Goal: Task Accomplishment & Management: Complete application form

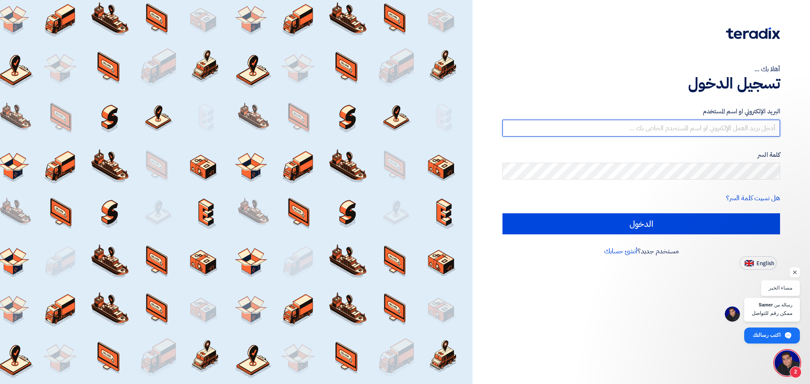
click at [560, 132] on input "text" at bounding box center [640, 128] width 277 height 17
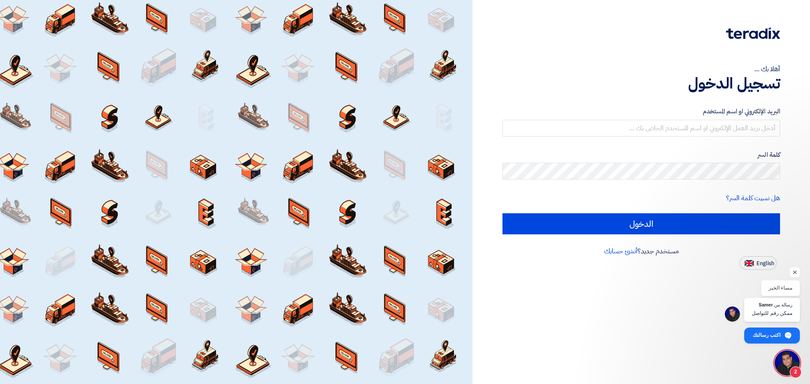
click at [608, 98] on div "البريد الإلكتروني او اسم المستخدم كلمة السر هل نسيت كلمة السر؟ الدخول" at bounding box center [640, 170] width 277 height 151
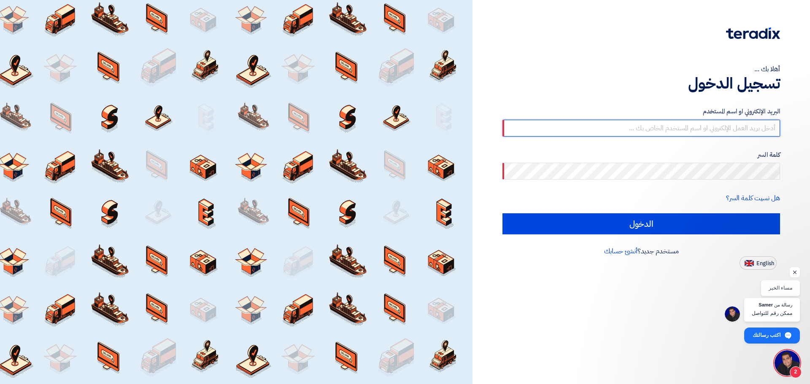
click at [716, 129] on input "text" at bounding box center [640, 128] width 277 height 17
paste input "[EMAIL_ADDRESS][DOMAIN_NAME]"
type input "[EMAIL_ADDRESS][DOMAIN_NAME]"
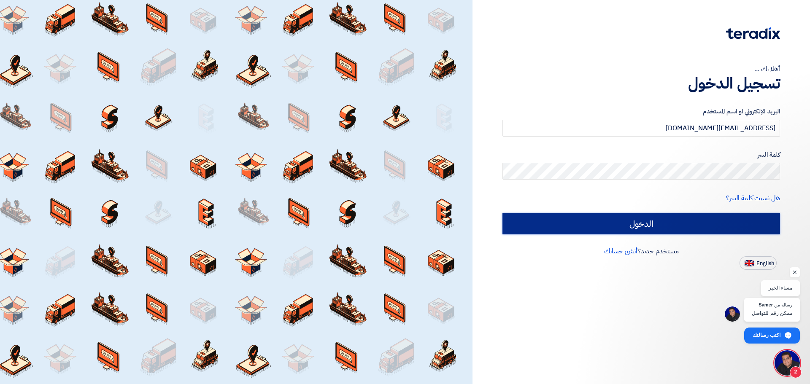
click at [675, 222] on input "الدخول" at bounding box center [640, 223] width 277 height 21
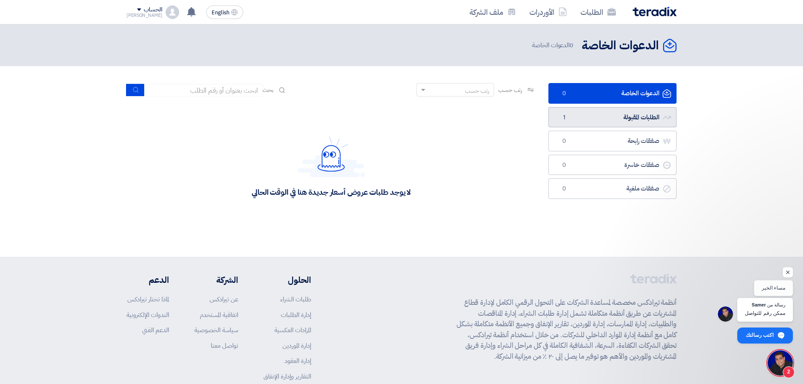
click at [602, 115] on link "الطلبات المقبولة الطلبات المقبولة 1" at bounding box center [613, 117] width 128 height 21
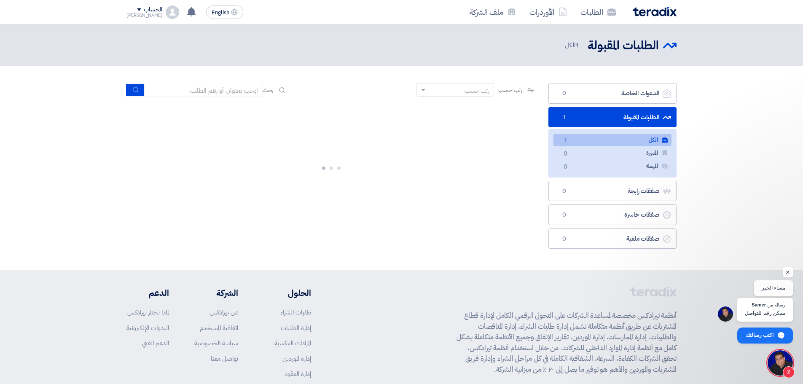
click at [630, 142] on link "الكل الكل 1" at bounding box center [613, 140] width 118 height 12
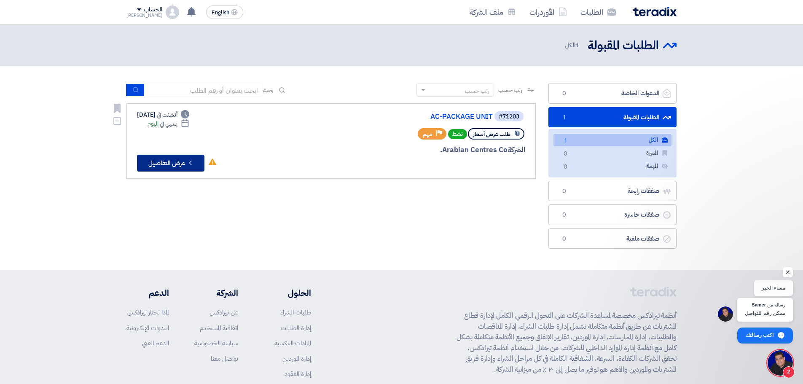
click at [170, 167] on button "Check details عرض التفاصيل" at bounding box center [170, 163] width 67 height 17
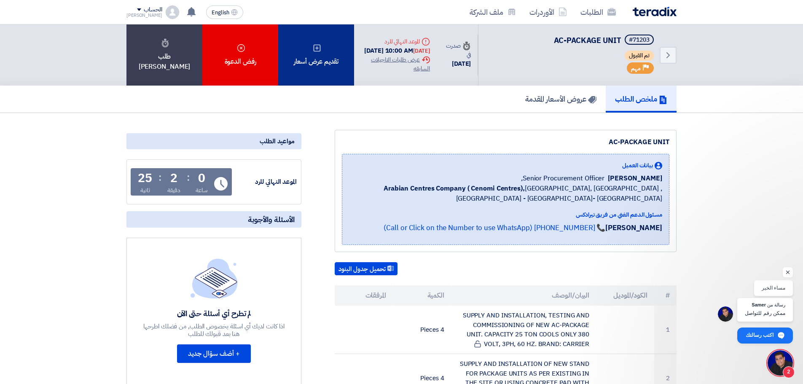
click at [320, 62] on div "تقديم عرض أسعار" at bounding box center [316, 54] width 76 height 61
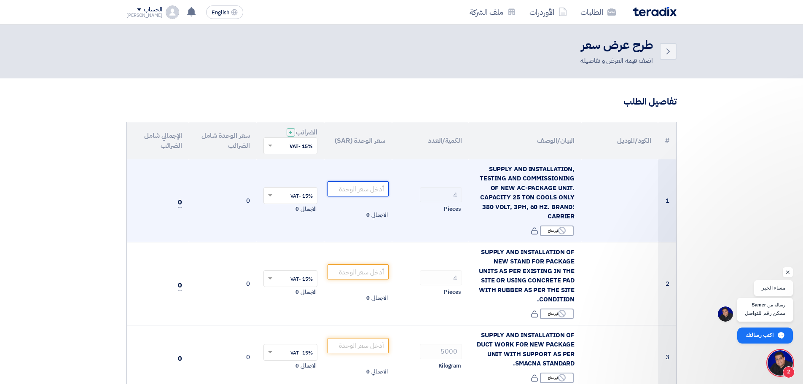
click at [358, 184] on input "number" at bounding box center [358, 188] width 61 height 15
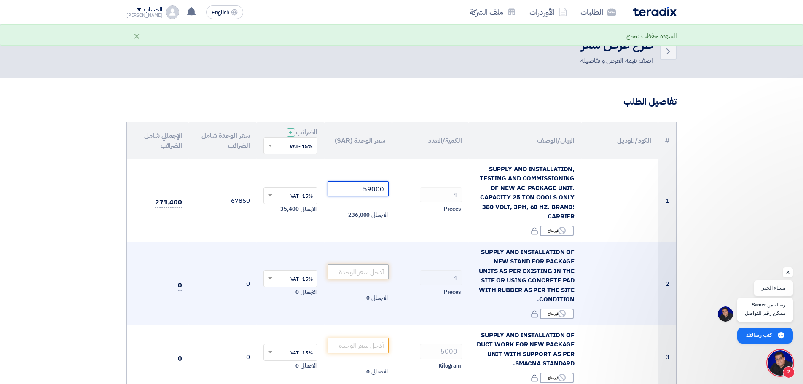
type input "59000"
click at [372, 274] on input "number" at bounding box center [358, 271] width 61 height 15
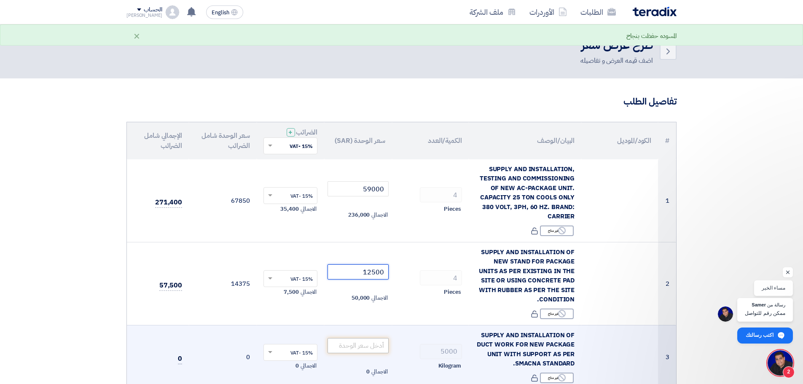
type input "12500"
click at [361, 347] on input "number" at bounding box center [358, 345] width 61 height 15
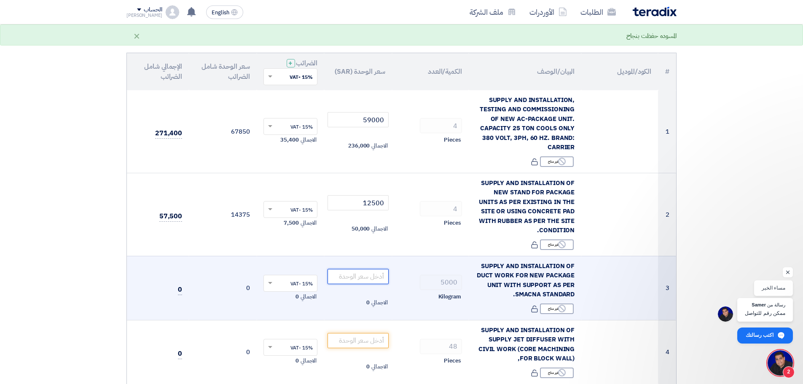
scroll to position [84, 0]
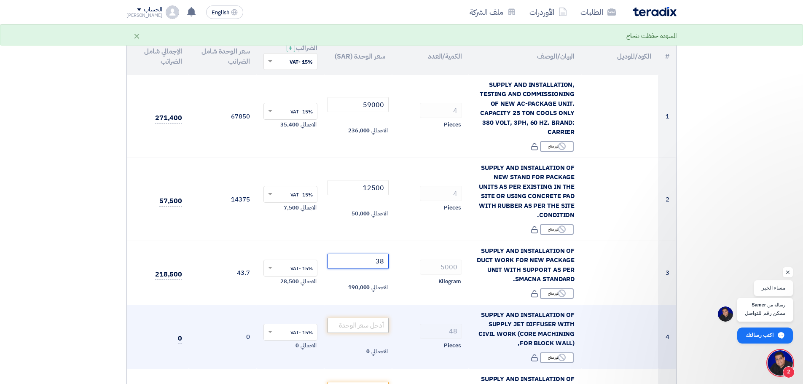
type input "38"
click at [368, 326] on input "number" at bounding box center [358, 325] width 61 height 15
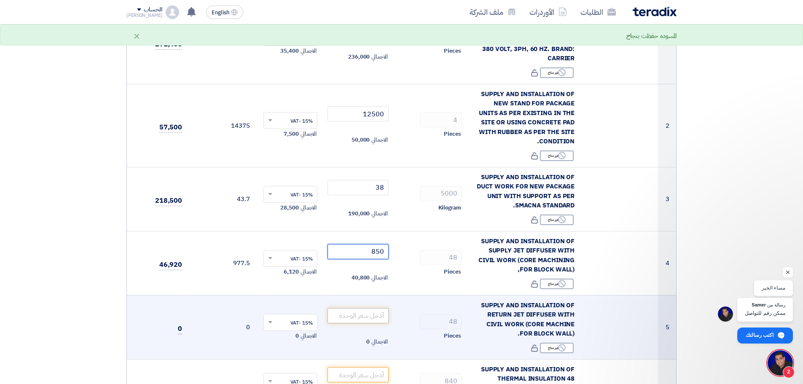
scroll to position [169, 0]
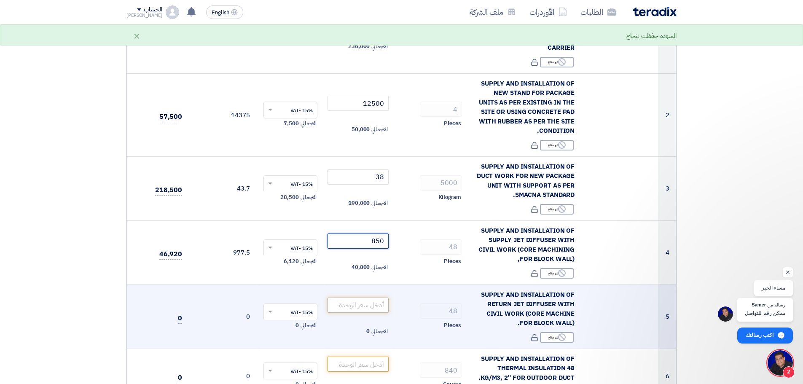
type input "850"
click at [362, 306] on input "number" at bounding box center [358, 305] width 61 height 15
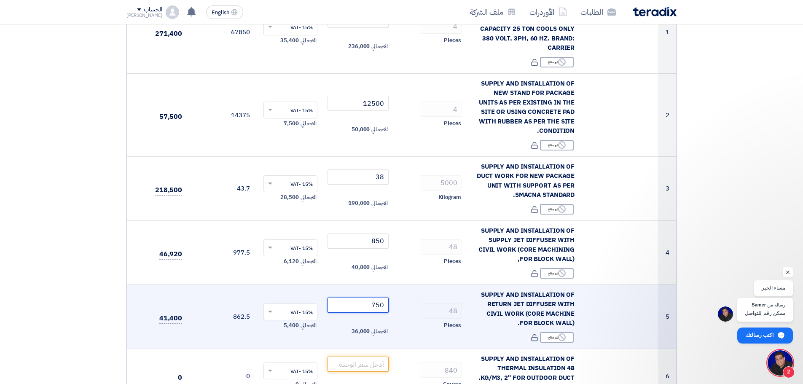
scroll to position [337, 0]
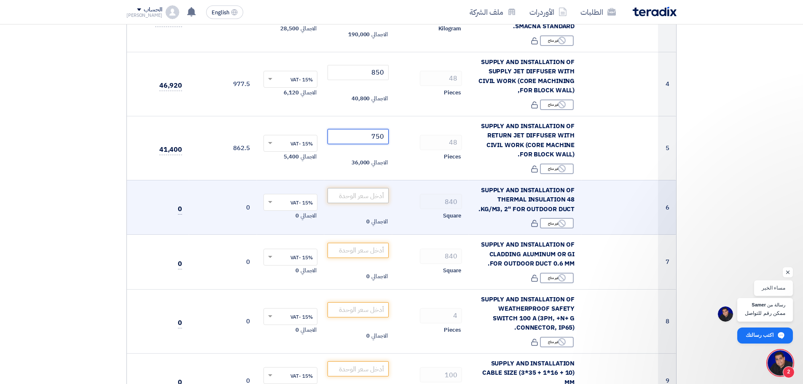
type input "750"
click at [360, 196] on input "number" at bounding box center [358, 195] width 61 height 15
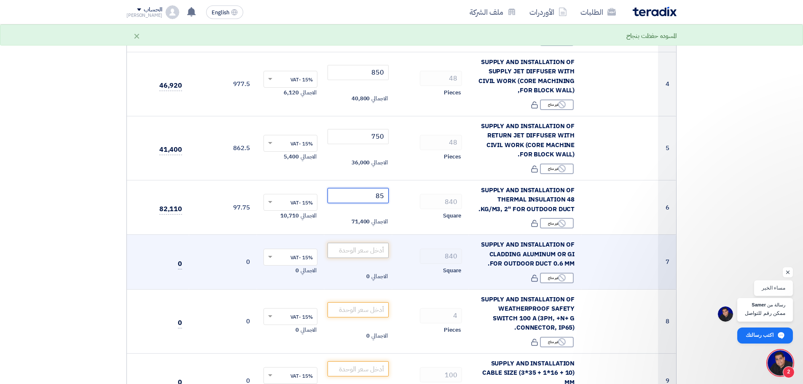
type input "85"
click at [360, 253] on input "number" at bounding box center [358, 250] width 61 height 15
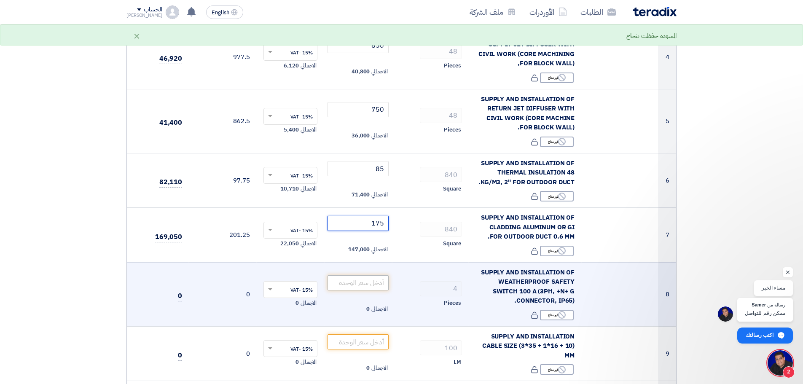
scroll to position [379, 0]
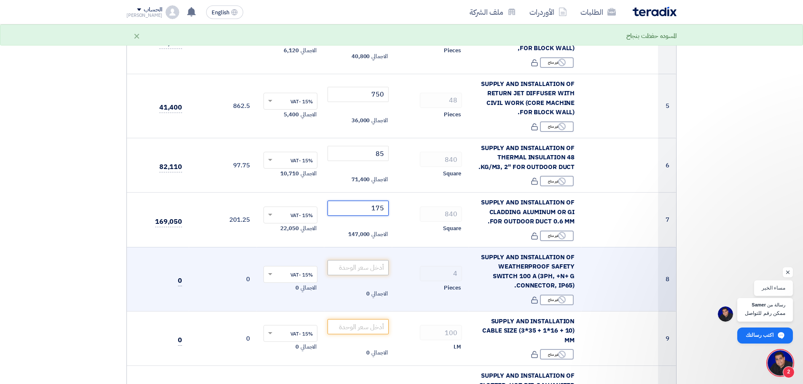
type input "175"
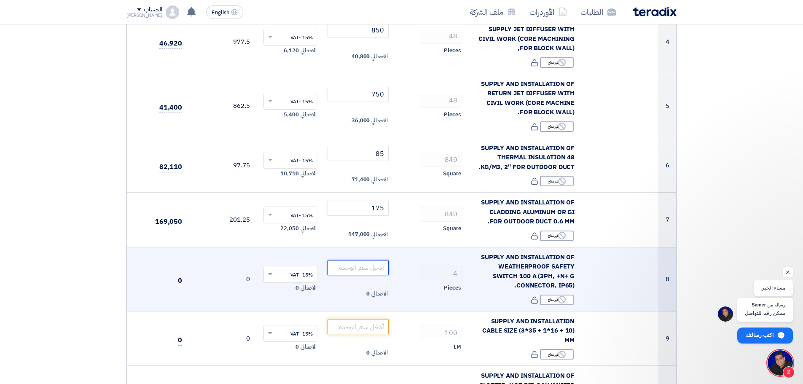
click at [368, 272] on input "number" at bounding box center [358, 267] width 61 height 15
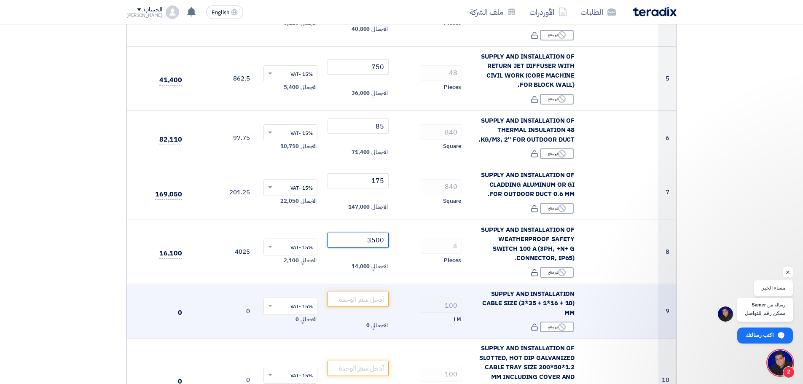
scroll to position [422, 0]
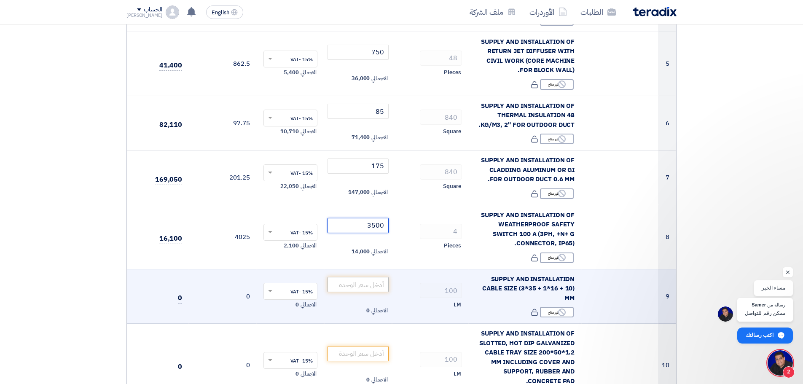
type input "3500"
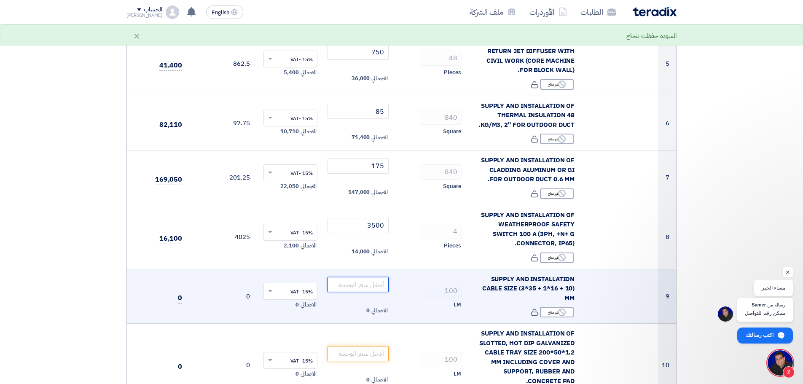
click at [366, 288] on input "number" at bounding box center [358, 284] width 61 height 15
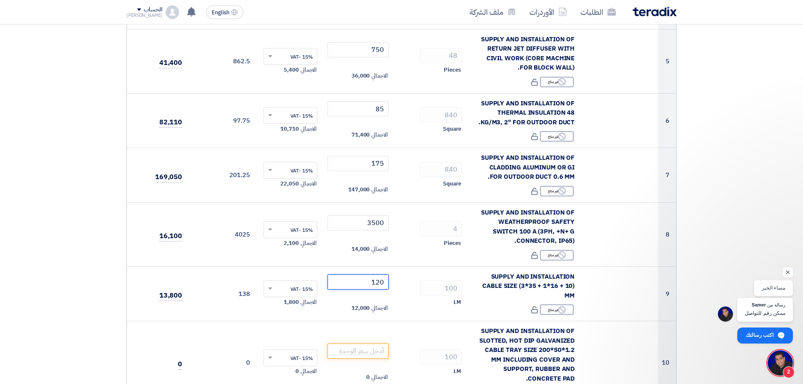
scroll to position [548, 0]
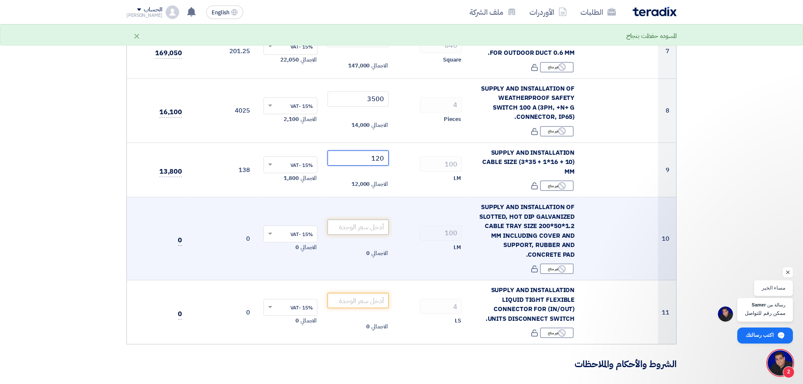
type input "120"
click at [384, 223] on input "number" at bounding box center [358, 227] width 61 height 15
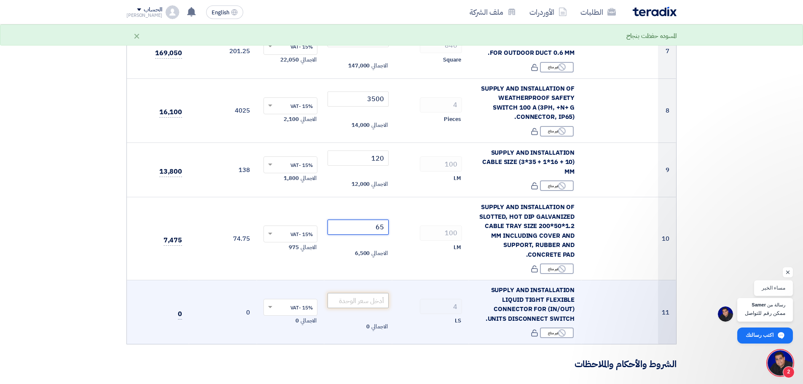
type input "65"
click at [352, 301] on input "number" at bounding box center [358, 300] width 61 height 15
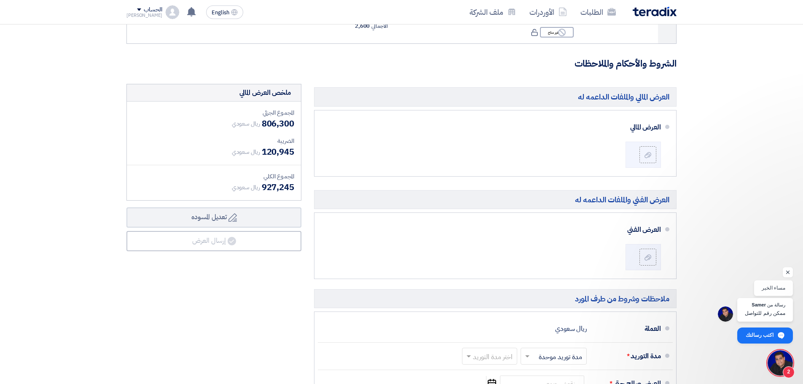
scroll to position [843, 0]
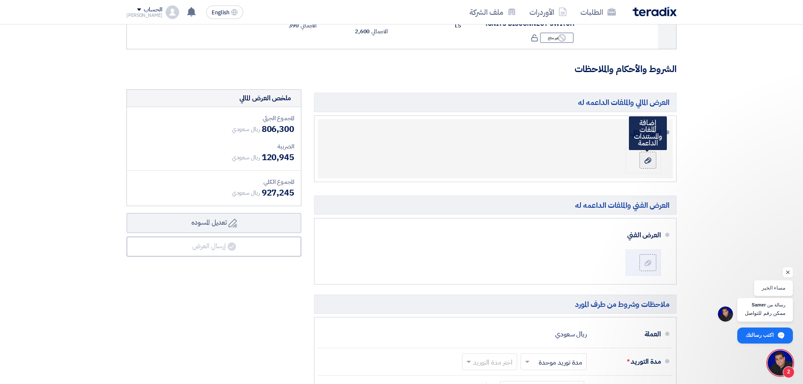
type input "650"
click at [647, 159] on icon at bounding box center [648, 160] width 7 height 7
click at [0, 0] on input "file" at bounding box center [0, 0] width 0 height 0
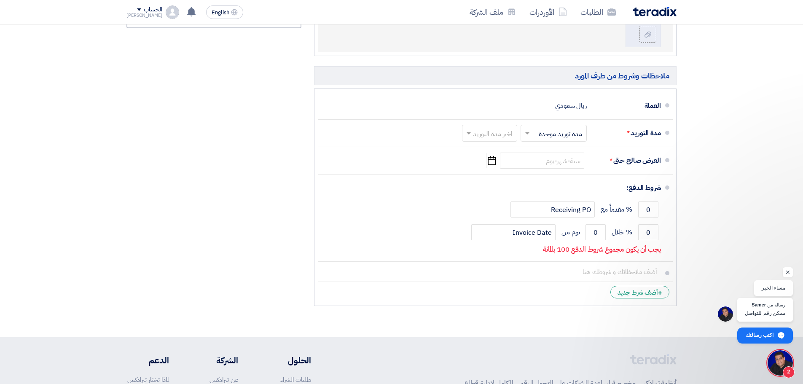
scroll to position [1096, 0]
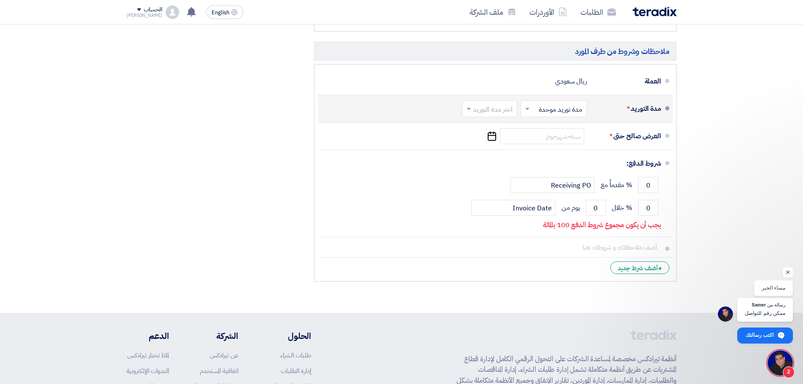
click at [553, 113] on input "text" at bounding box center [552, 110] width 62 height 12
click at [546, 143] on span "مدة توريد موحدة" at bounding box center [562, 142] width 44 height 10
click at [498, 113] on input "text" at bounding box center [488, 110] width 51 height 12
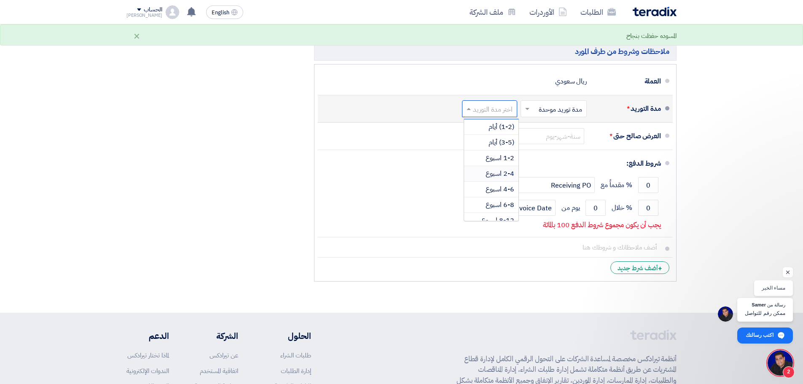
scroll to position [42, 0]
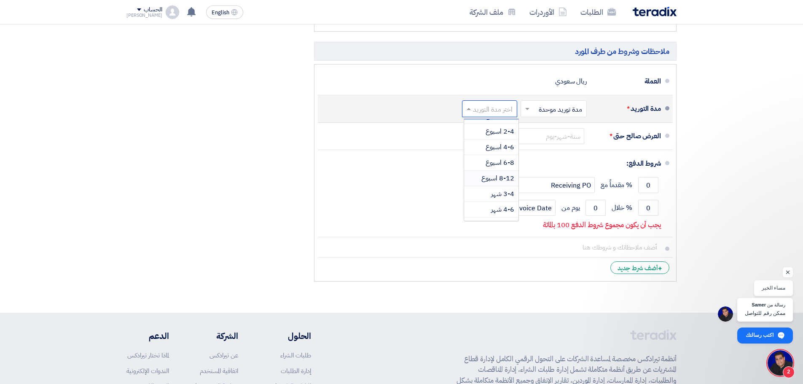
click at [489, 177] on span "8-12 اسبوع" at bounding box center [498, 178] width 33 height 10
click at [495, 116] on input "text" at bounding box center [487, 110] width 51 height 12
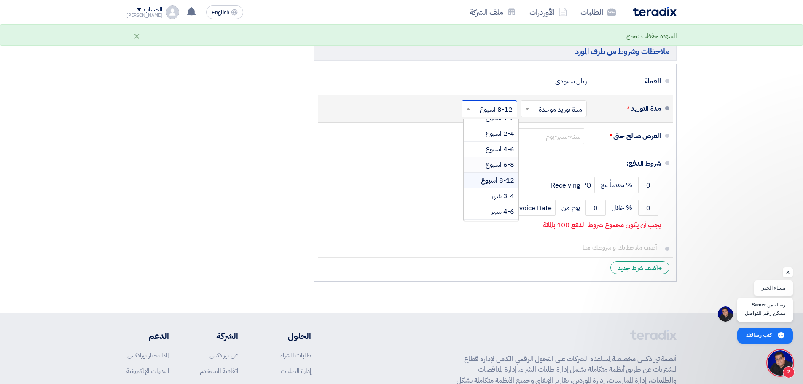
scroll to position [55, 0]
click at [492, 180] on span "3-4 شهر" at bounding box center [502, 181] width 23 height 10
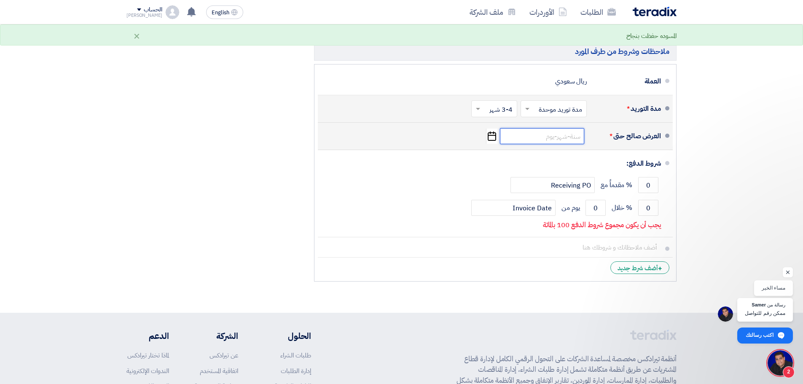
click at [549, 137] on input at bounding box center [542, 136] width 84 height 16
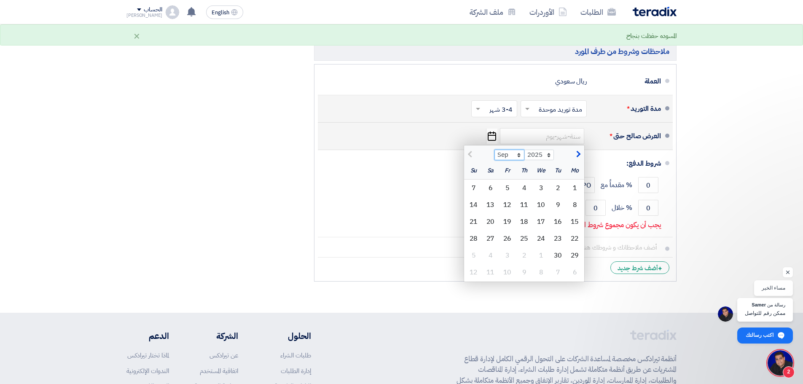
click at [513, 156] on select "Sep Oct Nov Dec" at bounding box center [510, 155] width 30 height 11
select select "12"
click at [495, 150] on select "Sep Oct Nov Dec" at bounding box center [510, 155] width 30 height 11
click at [482, 190] on div "7" at bounding box center [473, 188] width 17 height 17
type input "[DATE]"
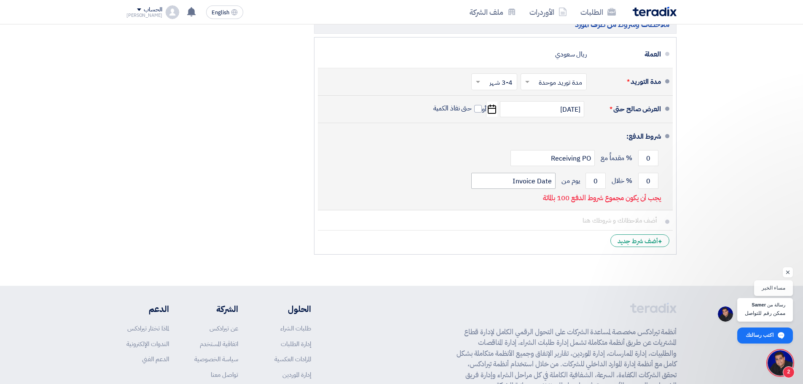
scroll to position [1138, 0]
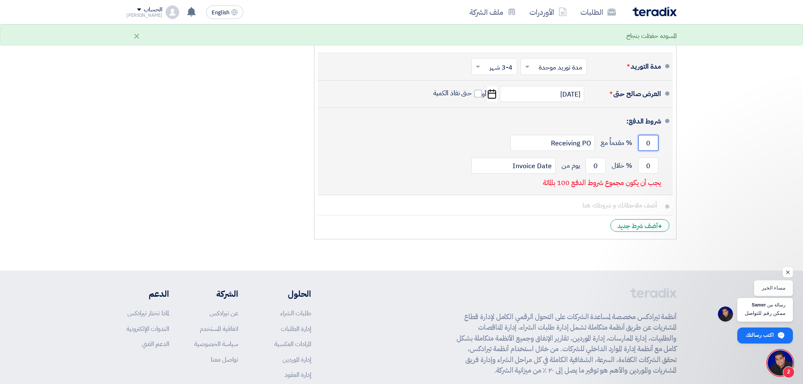
click at [643, 141] on input "0" at bounding box center [648, 143] width 20 height 16
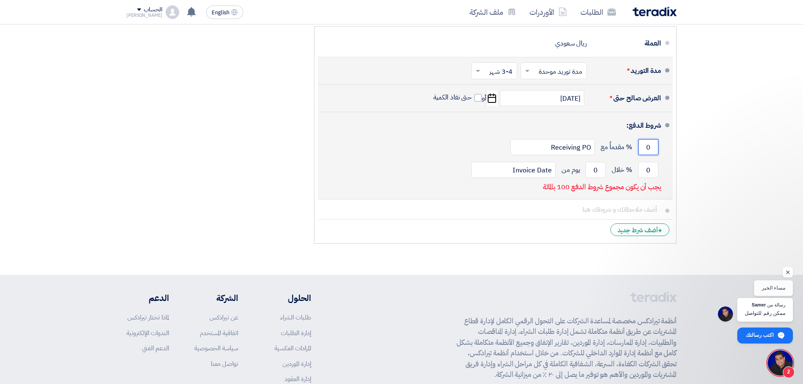
scroll to position [1176, 0]
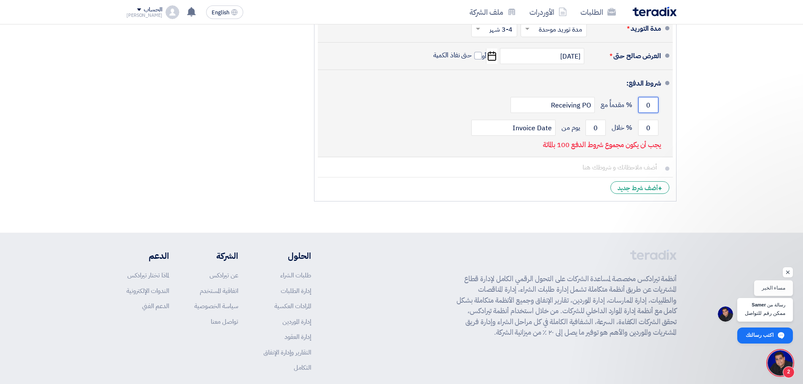
click at [647, 106] on input "0" at bounding box center [648, 105] width 20 height 16
click at [647, 106] on input "number" at bounding box center [648, 105] width 20 height 16
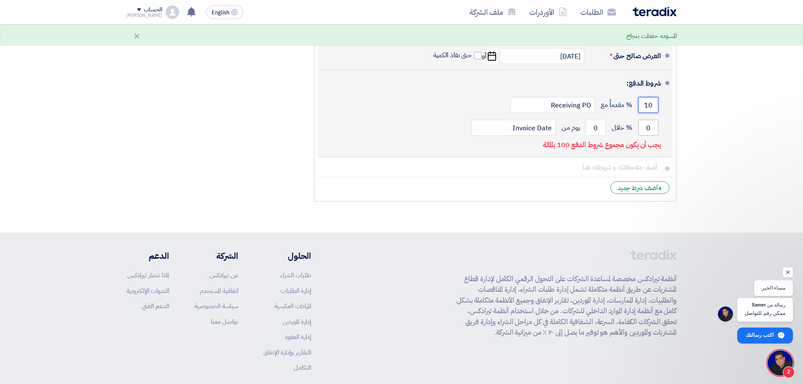
type input "10"
click at [641, 131] on input "0" at bounding box center [648, 128] width 20 height 16
click at [650, 132] on input "0" at bounding box center [648, 128] width 20 height 16
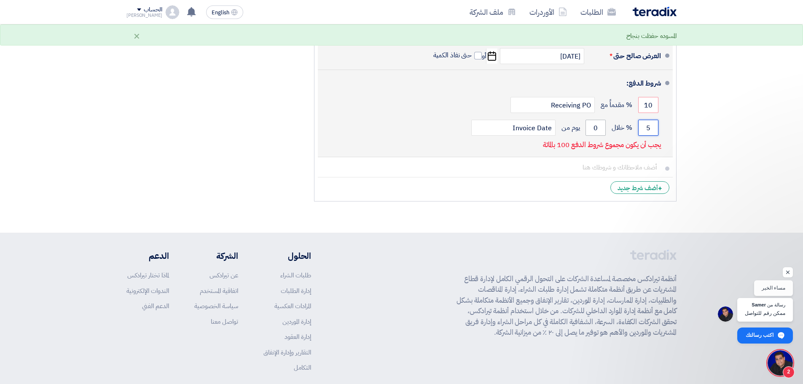
type input "5"
click at [595, 135] on input "0" at bounding box center [596, 128] width 20 height 16
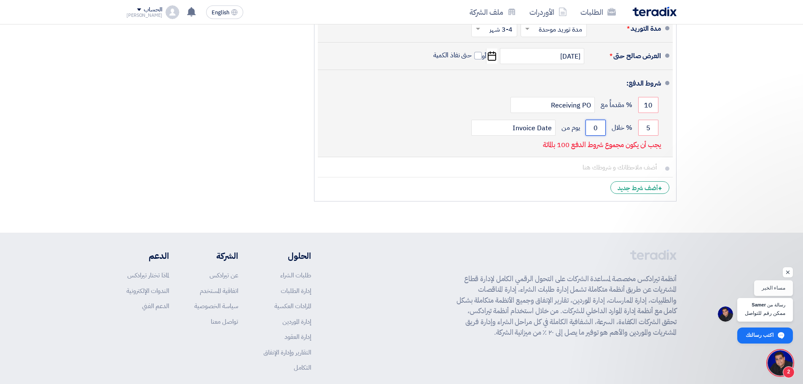
click at [595, 135] on input "0" at bounding box center [596, 128] width 20 height 16
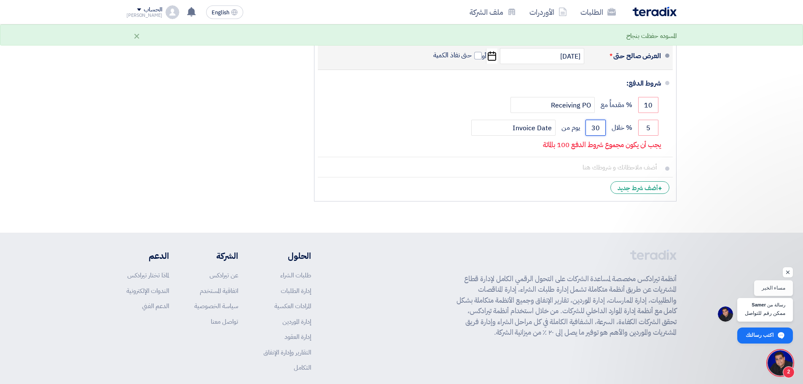
type input "30"
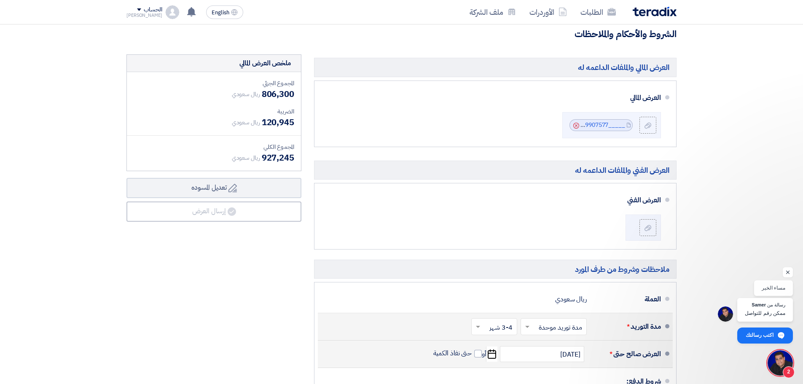
scroll to position [881, 0]
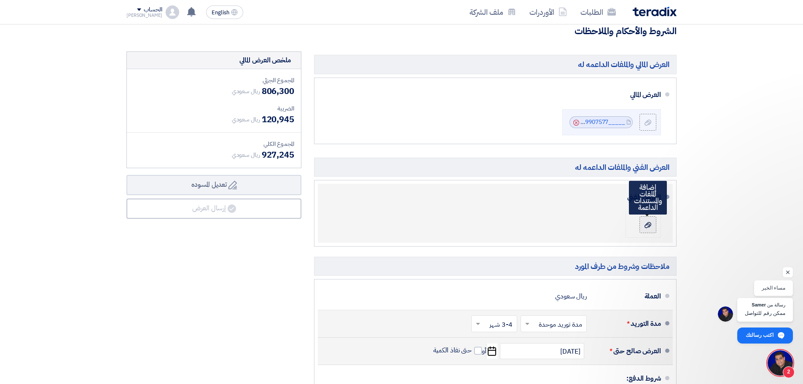
click at [644, 223] on div at bounding box center [648, 225] width 10 height 8
click at [0, 0] on input "file" at bounding box center [0, 0] width 0 height 0
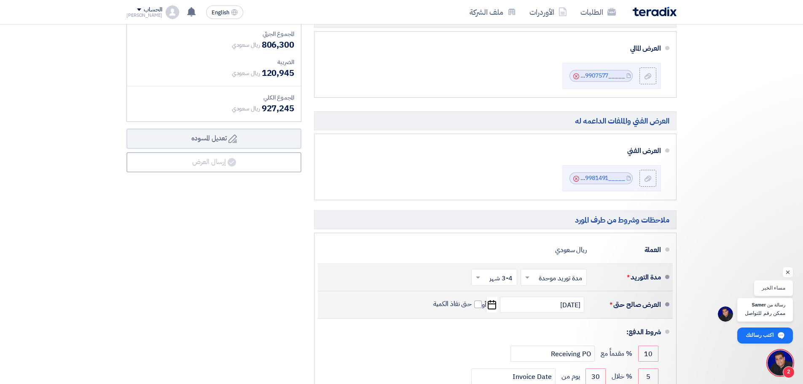
scroll to position [1134, 0]
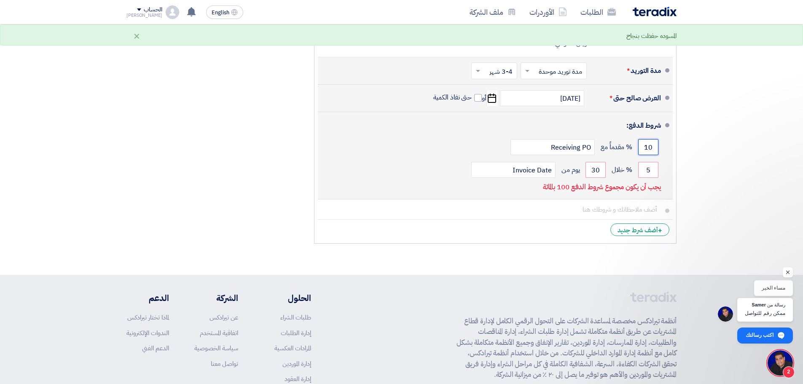
click at [651, 146] on input "10" at bounding box center [648, 147] width 20 height 16
click at [651, 169] on input "5" at bounding box center [648, 170] width 20 height 16
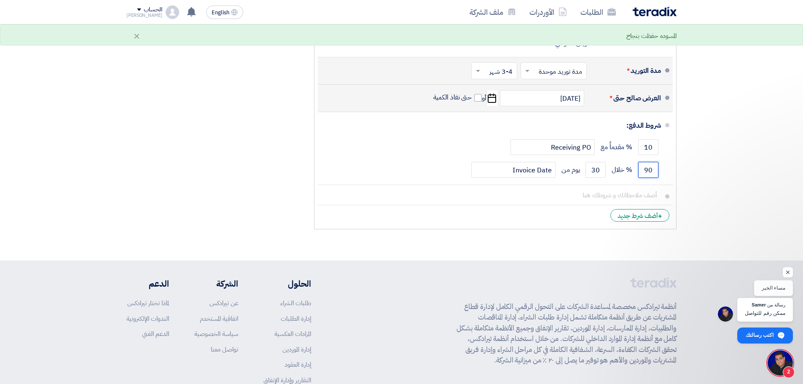
type input "90"
click at [219, 188] on div "ملخص العرض المالي المجموع الجزئي ريال سعودي 806,300 الضريبة" at bounding box center [214, 15] width 188 height 435
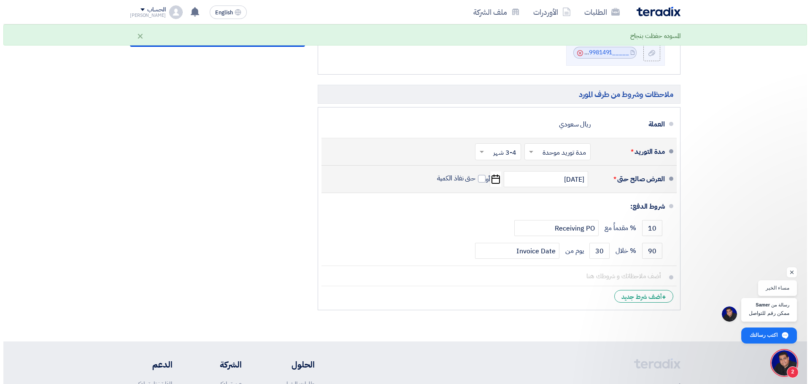
scroll to position [966, 0]
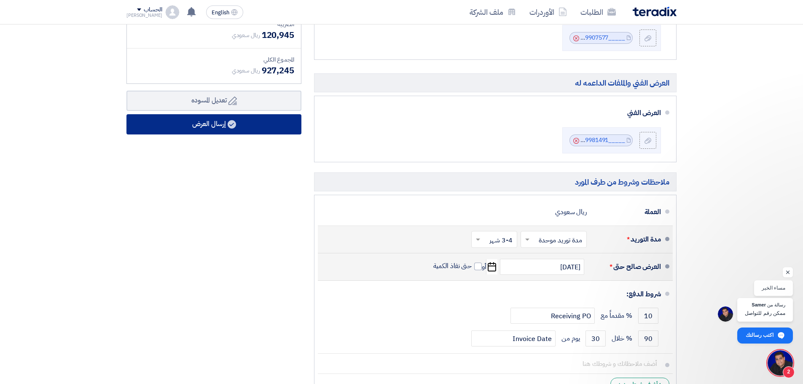
click at [225, 128] on button "إرسال العرض" at bounding box center [213, 124] width 175 height 20
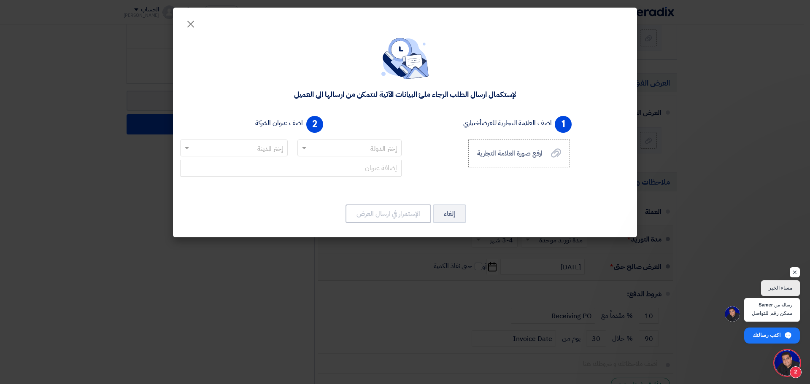
click at [365, 148] on input "text" at bounding box center [354, 149] width 88 height 14
click at [373, 149] on input "[PERSON_NAME]" at bounding box center [354, 149] width 88 height 14
type input "س"
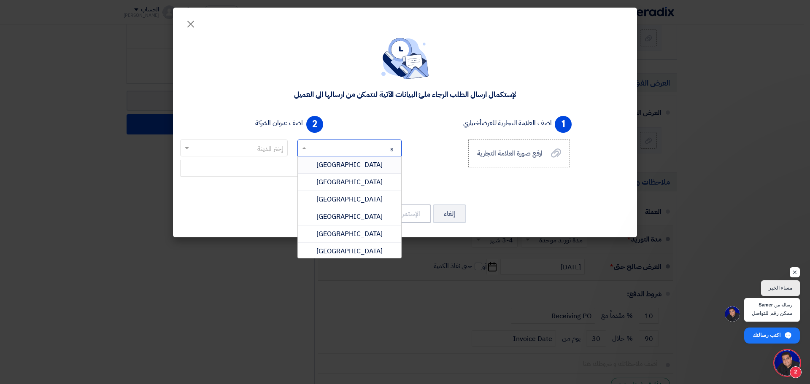
type input "sa"
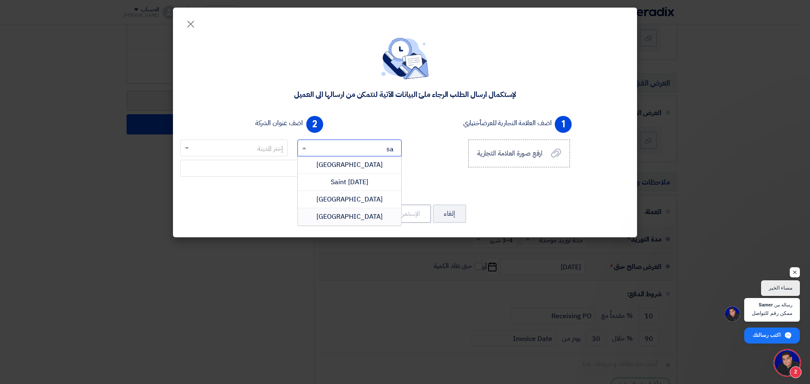
click at [331, 216] on span "[GEOGRAPHIC_DATA]" at bounding box center [349, 217] width 66 height 10
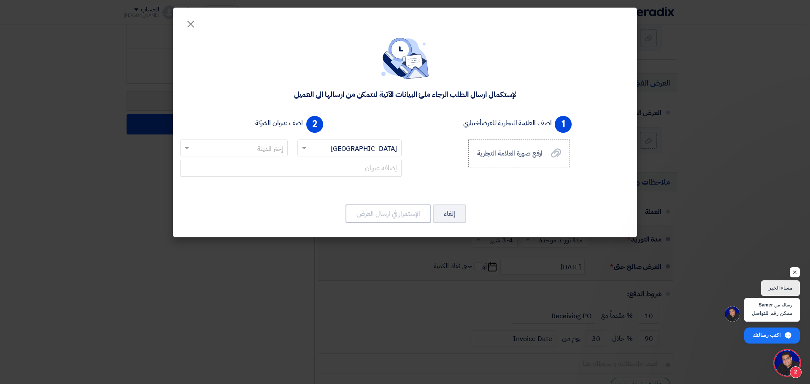
click at [278, 151] on input "text" at bounding box center [238, 149] width 91 height 14
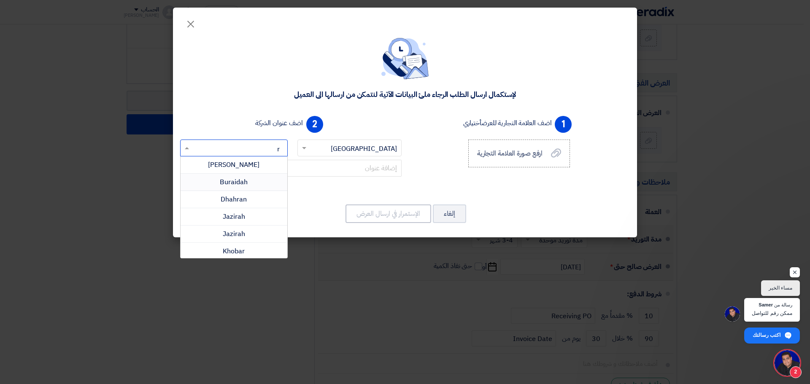
type input "ri"
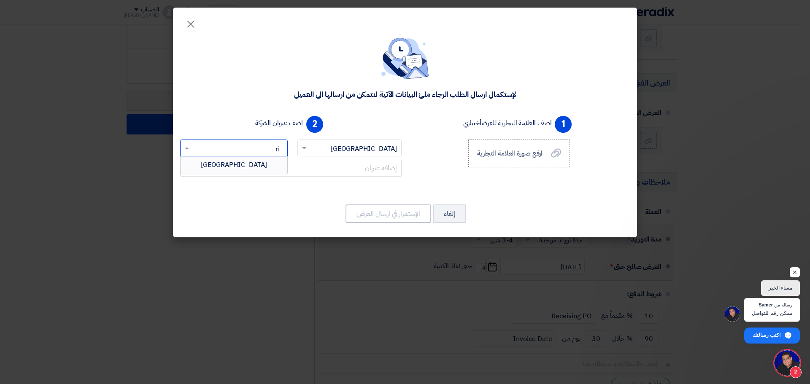
click at [245, 163] on div "[GEOGRAPHIC_DATA]" at bounding box center [233, 164] width 107 height 17
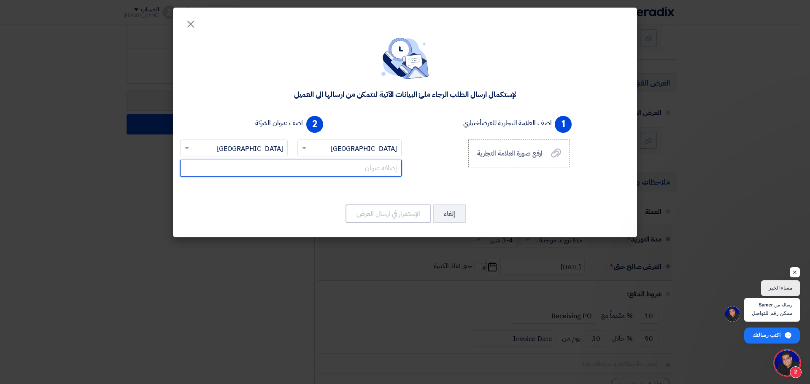
click at [346, 167] on input "text" at bounding box center [290, 168] width 221 height 17
type input "[GEOGRAPHIC_DATA] - [GEOGRAPHIC_DATA]"
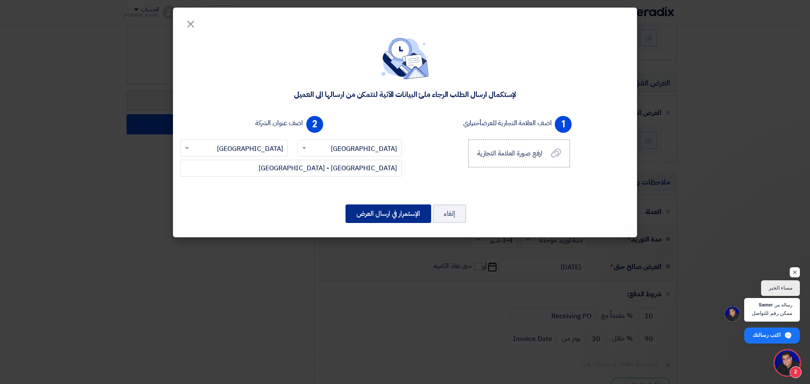
click at [394, 212] on button "الإستمرار في ارسال العرض" at bounding box center [388, 213] width 86 height 19
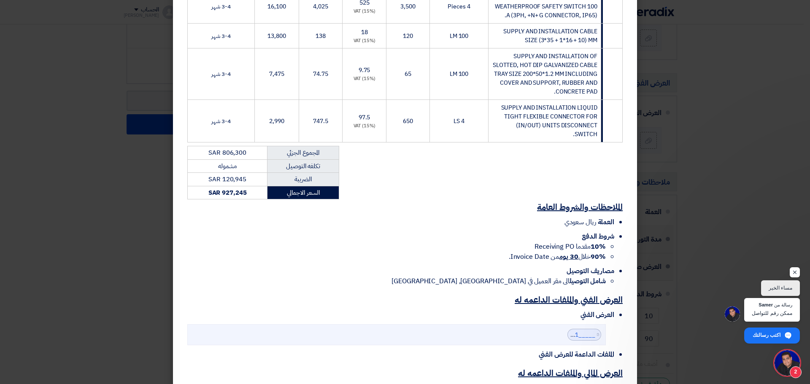
scroll to position [527, 0]
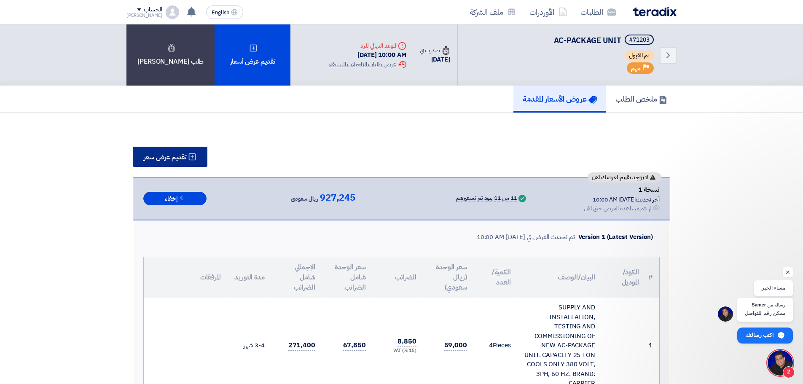
click at [183, 156] on span "تقديم عرض سعر" at bounding box center [165, 157] width 43 height 7
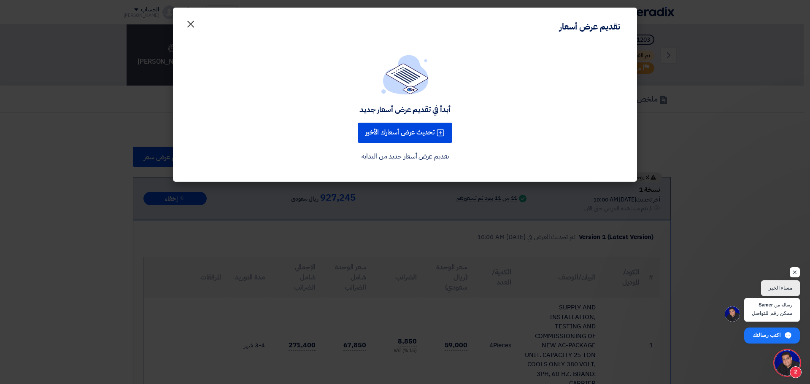
click at [191, 26] on span "×" at bounding box center [191, 23] width 10 height 25
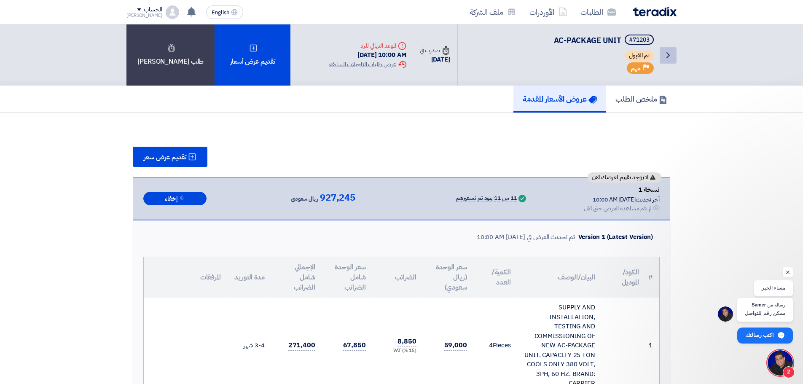
click at [668, 60] on link "Back" at bounding box center [668, 55] width 17 height 17
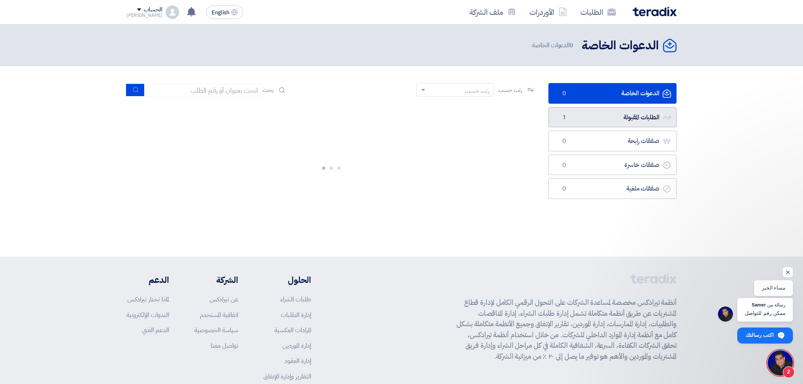
click at [601, 120] on link "الطلبات المقبولة الطلبات المقبولة 1" at bounding box center [613, 117] width 128 height 21
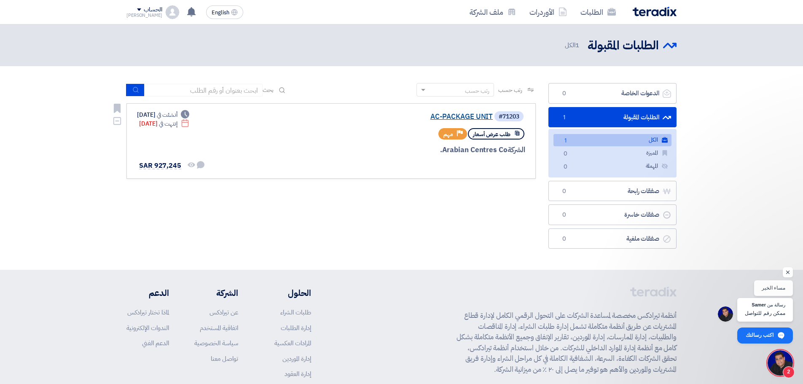
click at [454, 113] on link "AC-PACKAGE UNIT" at bounding box center [408, 117] width 169 height 8
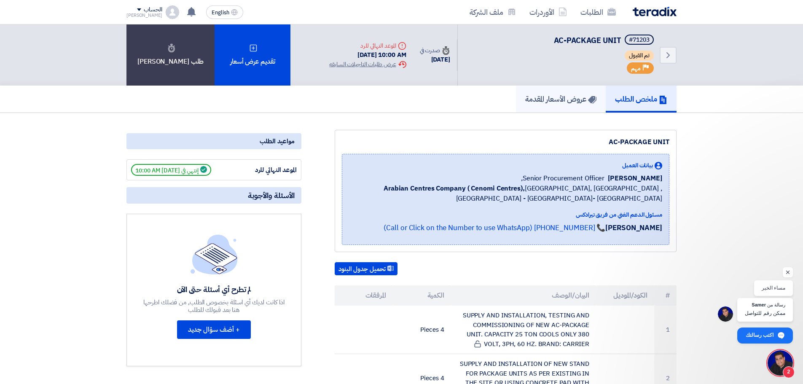
drag, startPoint x: 537, startPoint y: 96, endPoint x: 532, endPoint y: 101, distance: 7.2
click at [537, 96] on h5 "عروض الأسعار المقدمة" at bounding box center [560, 99] width 71 height 10
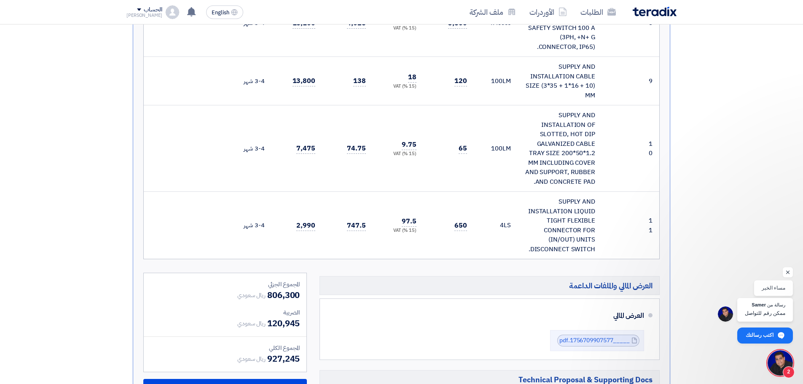
scroll to position [970, 0]
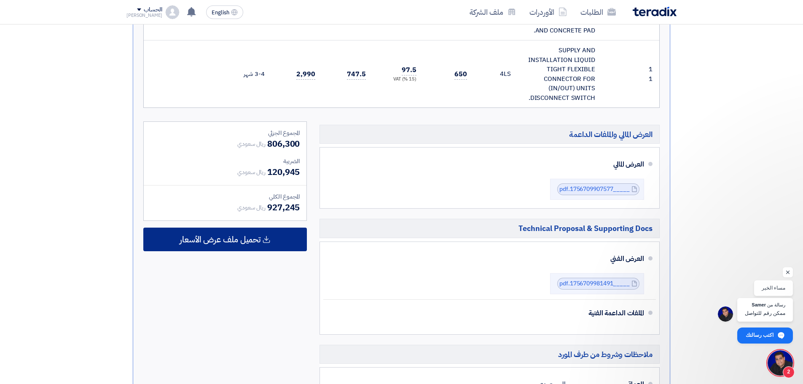
click at [246, 236] on span "تحميل ملف عرض الأسعار" at bounding box center [220, 240] width 81 height 8
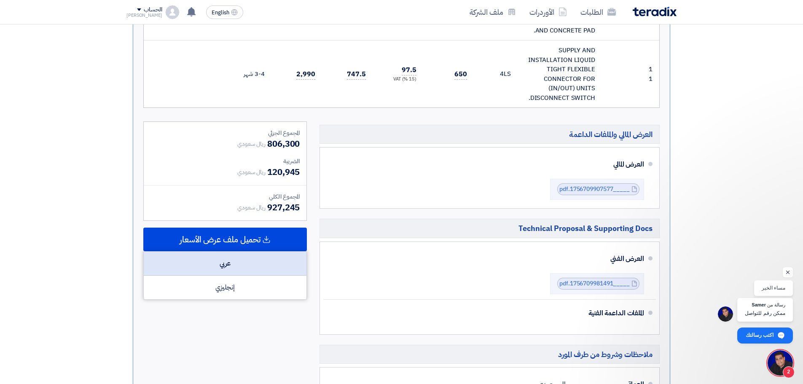
click at [213, 253] on div "عربي" at bounding box center [225, 264] width 163 height 24
